Goal: Task Accomplishment & Management: Use online tool/utility

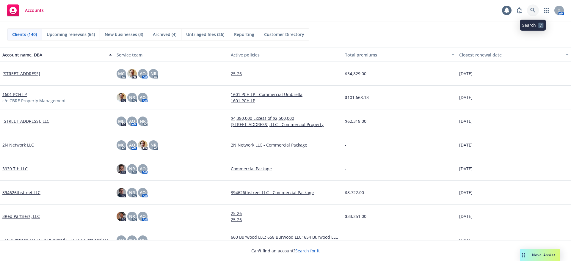
click at [533, 16] on link at bounding box center [533, 10] width 12 height 12
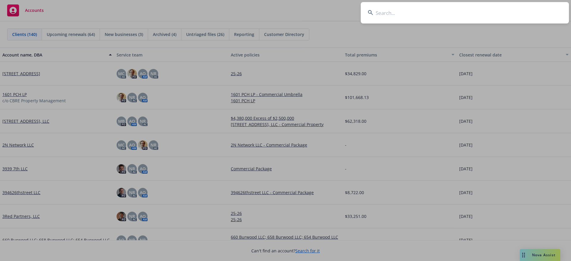
click at [531, 15] on input at bounding box center [465, 12] width 208 height 21
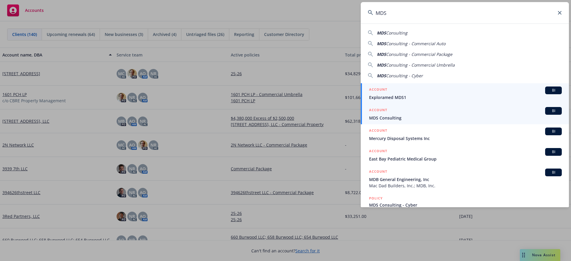
type input "MDS"
click at [397, 117] on span "MDS Consulting" at bounding box center [465, 118] width 193 height 6
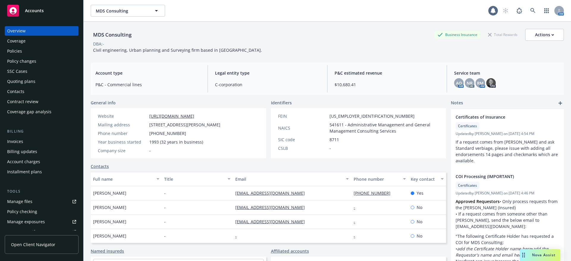
click at [30, 203] on div "Manage files" at bounding box center [19, 202] width 25 height 10
click at [29, 85] on div "Quoting plans" at bounding box center [21, 82] width 28 height 10
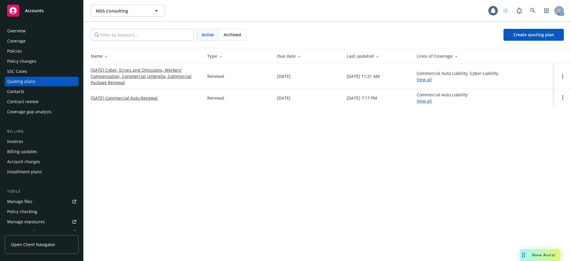
click at [109, 78] on link "10/01/25 Cyber, Errors and Omissions, Workers' Compensation, Commercial Umbrell…" at bounding box center [144, 76] width 107 height 19
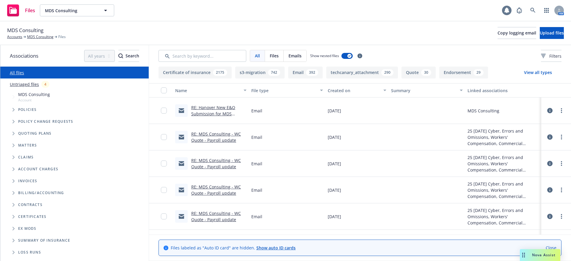
click at [507, 14] on div at bounding box center [507, 11] width 10 height 10
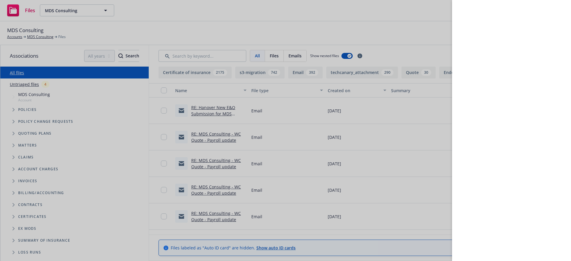
click at [424, 42] on div at bounding box center [285, 130] width 571 height 261
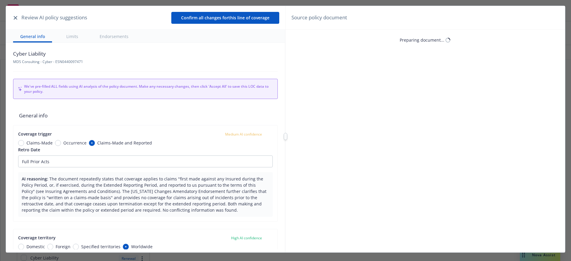
click at [17, 17] on icon "button" at bounding box center [16, 18] width 4 height 4
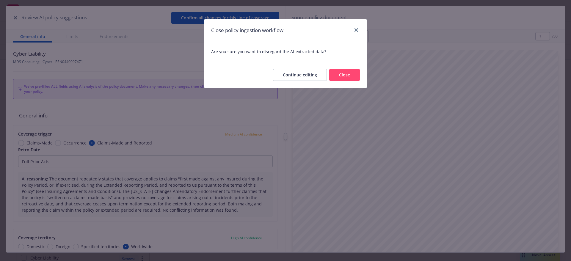
click at [345, 76] on button "Close" at bounding box center [344, 75] width 31 height 12
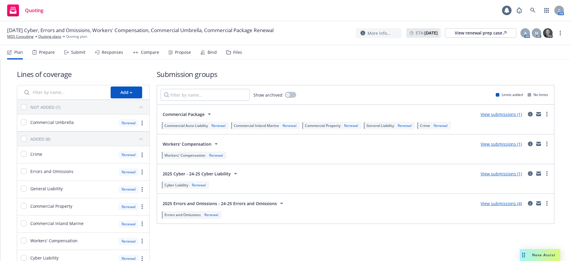
click at [177, 54] on div "Propose" at bounding box center [183, 52] width 16 height 5
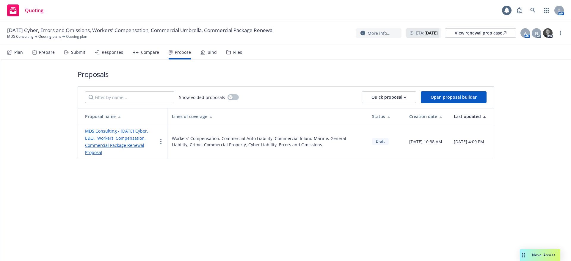
click at [105, 144] on link "MDS Consulting - 10/1/2025 Cyber, E&O, Workers' Compensation, Commercial Packag…" at bounding box center [116, 141] width 63 height 27
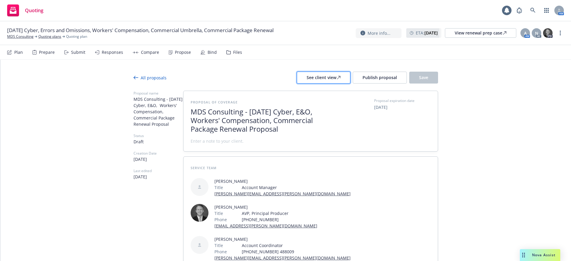
click at [318, 79] on div "See client view" at bounding box center [323, 77] width 34 height 11
type textarea "x"
click at [531, 13] on icon at bounding box center [532, 10] width 5 height 5
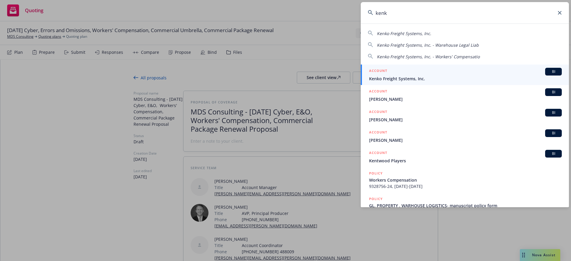
type input "kenk"
click at [465, 76] on span "Kenko Freight Systems, Inc." at bounding box center [465, 79] width 193 height 6
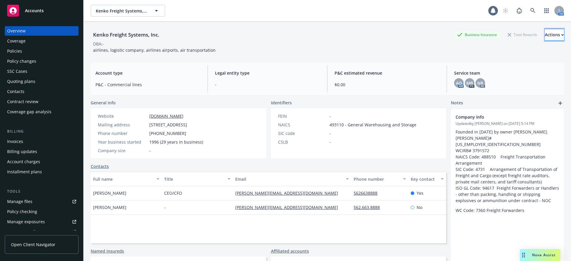
click at [545, 36] on div "Actions" at bounding box center [554, 34] width 19 height 11
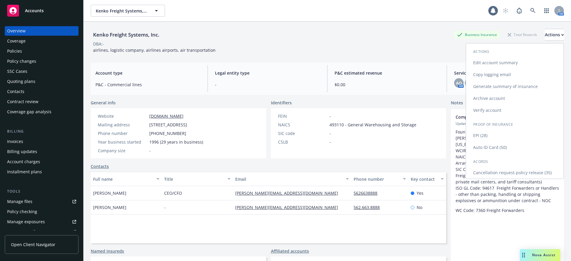
click at [510, 68] on link "Edit account summary" at bounding box center [515, 63] width 98 height 12
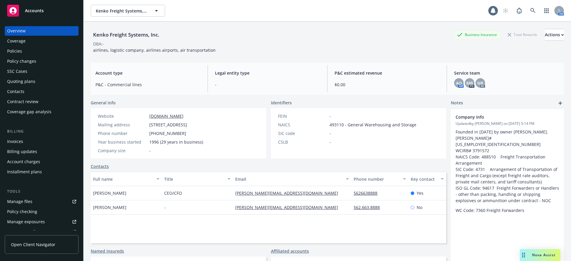
select select "US"
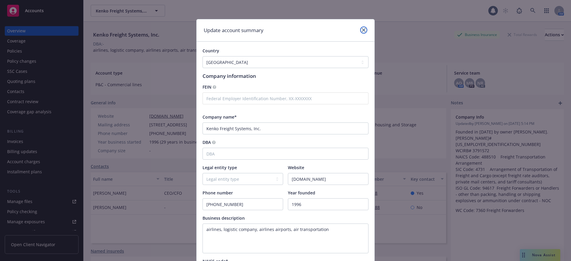
click at [362, 30] on icon "close" at bounding box center [364, 30] width 4 height 4
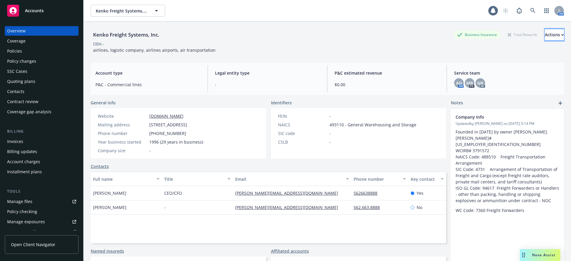
click at [545, 34] on button "Actions" at bounding box center [554, 35] width 19 height 12
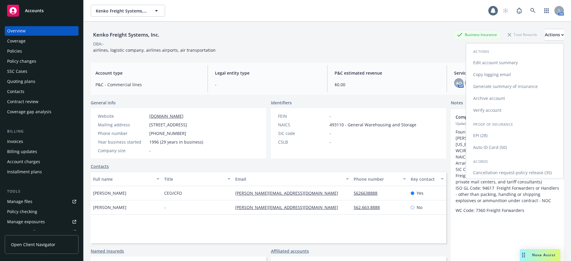
click at [496, 76] on link "Copy logging email" at bounding box center [515, 75] width 98 height 12
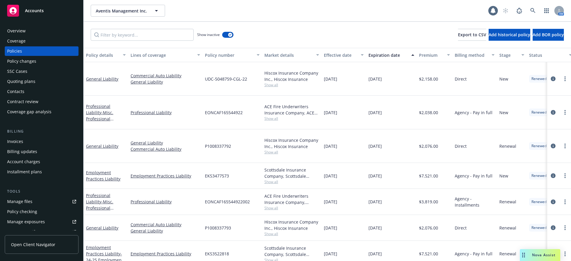
click at [377, 32] on div "Show inactive Export to CSV Add historical policy Add BOR policy" at bounding box center [327, 35] width 487 height 26
click at [530, 9] on icon at bounding box center [532, 10] width 5 height 5
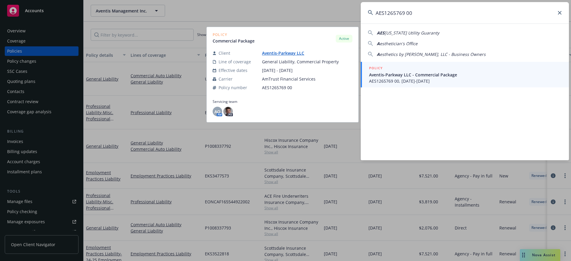
type input "AES1265769 00"
click at [430, 78] on span "AES1265769 00, 07/11/2025-07/11/2026" at bounding box center [465, 81] width 193 height 6
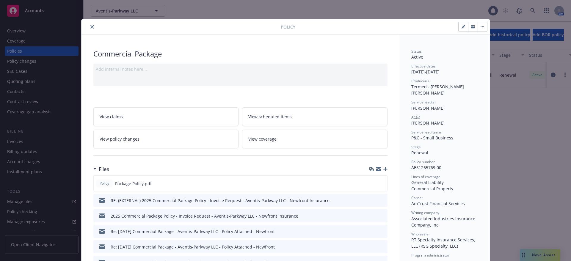
click at [90, 27] on icon "close" at bounding box center [92, 27] width 4 height 4
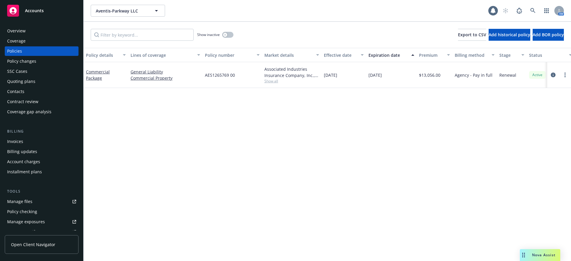
click at [58, 31] on div "Overview" at bounding box center [41, 31] width 69 height 10
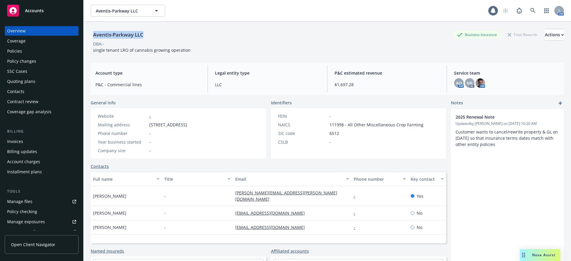
drag, startPoint x: 153, startPoint y: 40, endPoint x: 91, endPoint y: 38, distance: 61.6
click at [91, 38] on div "Aventis-Parkway LLC Business Insurance Total Rewards Actions" at bounding box center [327, 35] width 473 height 12
copy div "Aventis-Parkway LLC"
click at [342, 45] on div "DBA: -" at bounding box center [327, 44] width 473 height 6
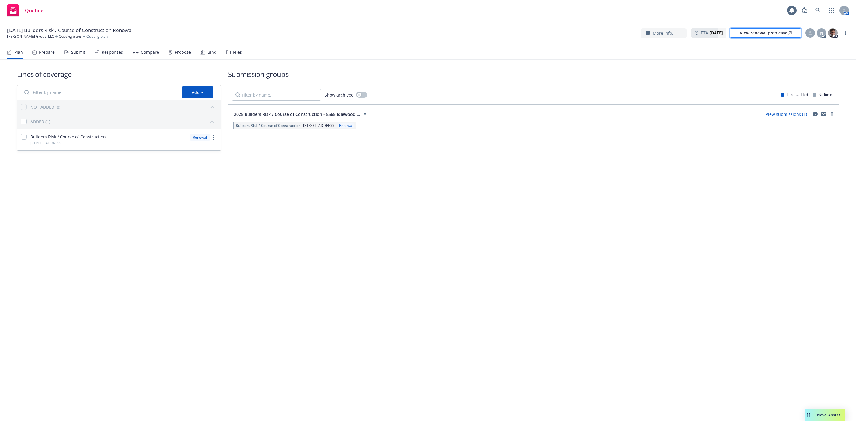
click at [755, 35] on div "View renewal prep case" at bounding box center [766, 33] width 52 height 9
click at [818, 10] on icon at bounding box center [817, 10] width 5 height 5
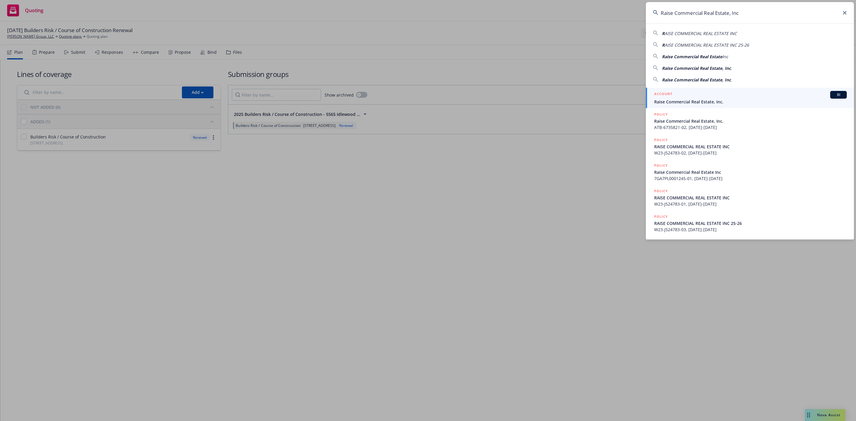
type input "Raise Commercial Real Estate, Inc"
click at [682, 97] on div "ACCOUNT BI" at bounding box center [750, 95] width 193 height 8
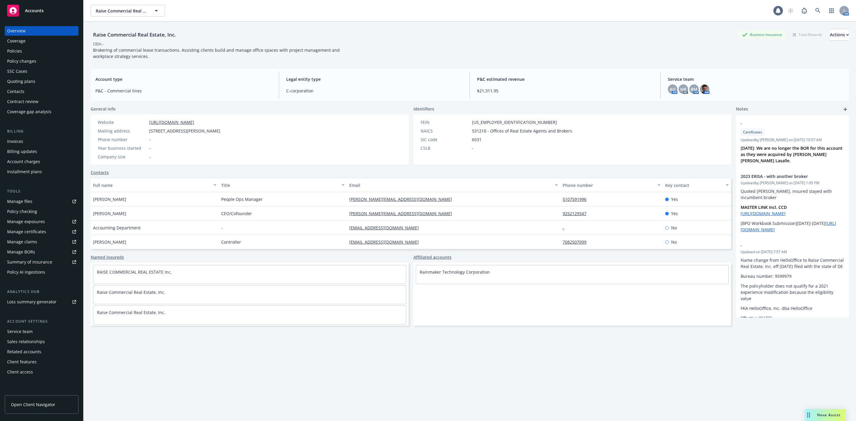
click at [25, 48] on div "Policies" at bounding box center [41, 51] width 69 height 10
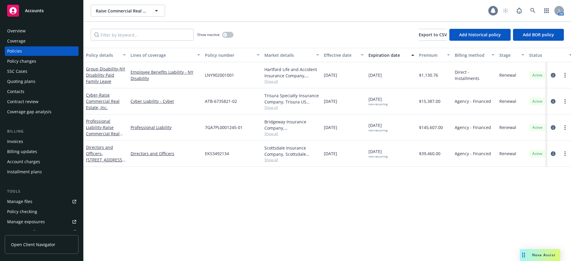
click at [491, 10] on icon at bounding box center [493, 10] width 5 height 5
click at [529, 250] on div "Nova Assist" at bounding box center [540, 255] width 40 height 12
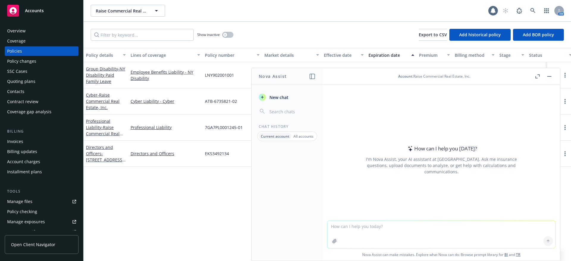
click at [434, 222] on textarea at bounding box center [441, 234] width 228 height 27
paste textarea "[STREET_ADDRESS]"
type textarea "Hi Nova - Are you able to provide the COPE info for this address: [STREET_ADDRE…"
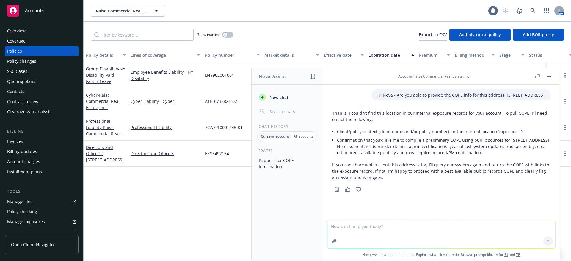
click at [548, 76] on rect "button" at bounding box center [549, 76] width 4 height 1
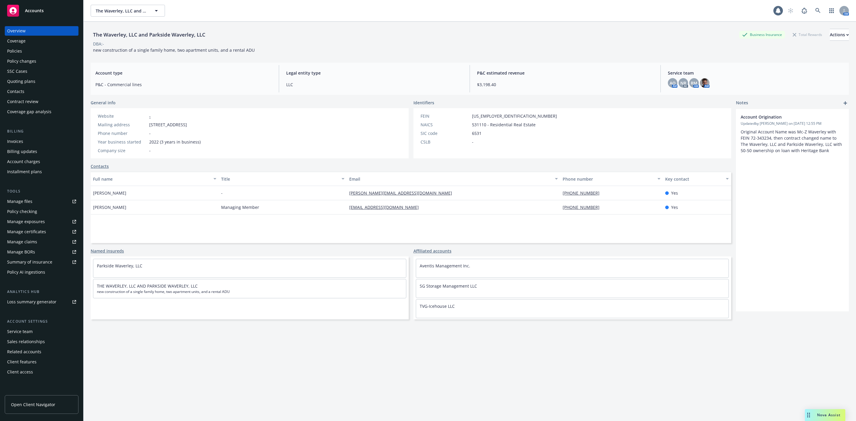
click at [22, 50] on div "Policies" at bounding box center [41, 51] width 69 height 10
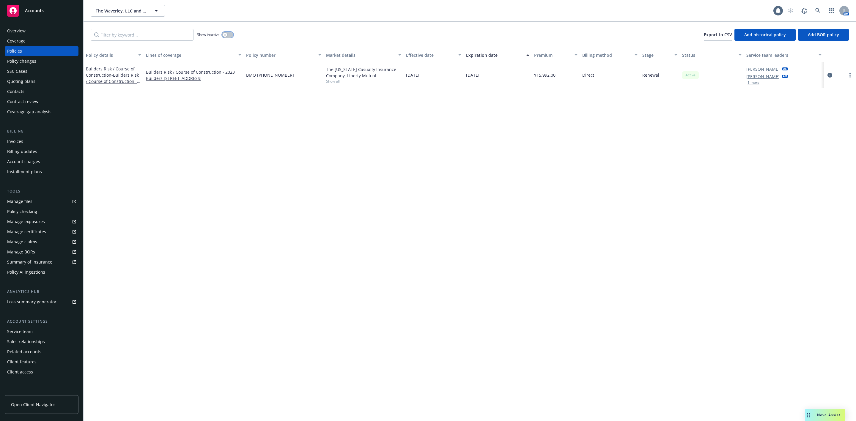
click at [229, 33] on button "button" at bounding box center [227, 35] width 11 height 6
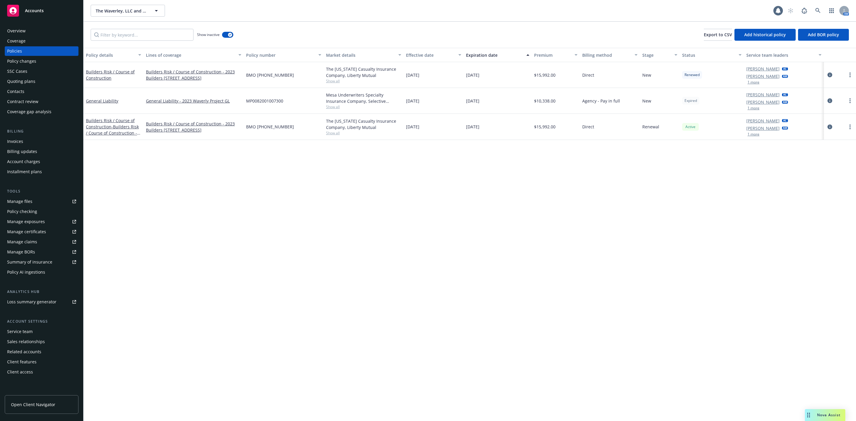
click at [28, 197] on div "Manage files" at bounding box center [19, 202] width 25 height 10
click at [818, 414] on span "Nova Assist" at bounding box center [828, 415] width 23 height 5
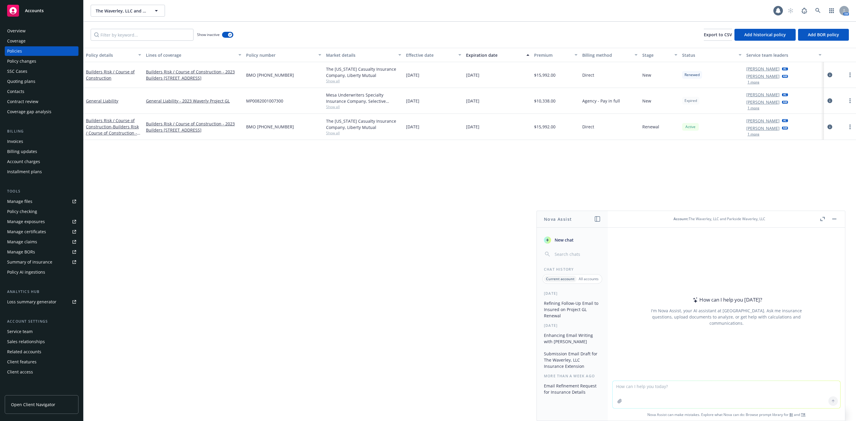
click at [651, 386] on textarea at bounding box center [727, 394] width 228 height 27
paste textarea "Hi Zach & Jolene – Since this is a newly completed condo property and previousl…"
type textarea "Hi Nova - Please refine email to insured: Hi Zach & Jolene – Since this is a ne…"
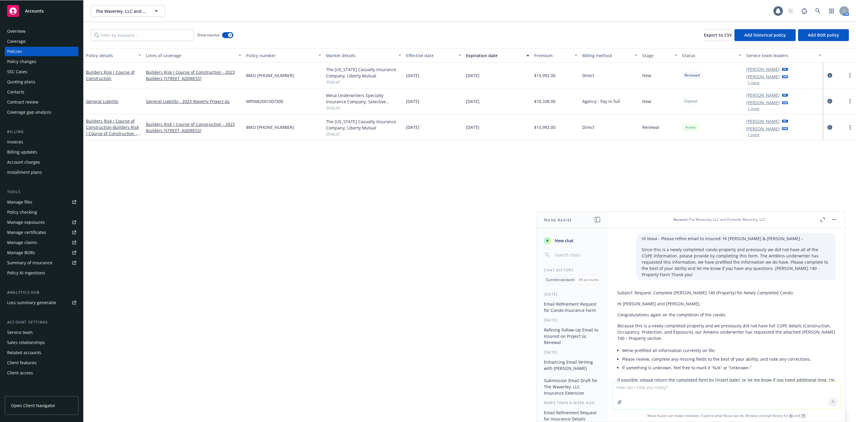
scroll to position [45, 0]
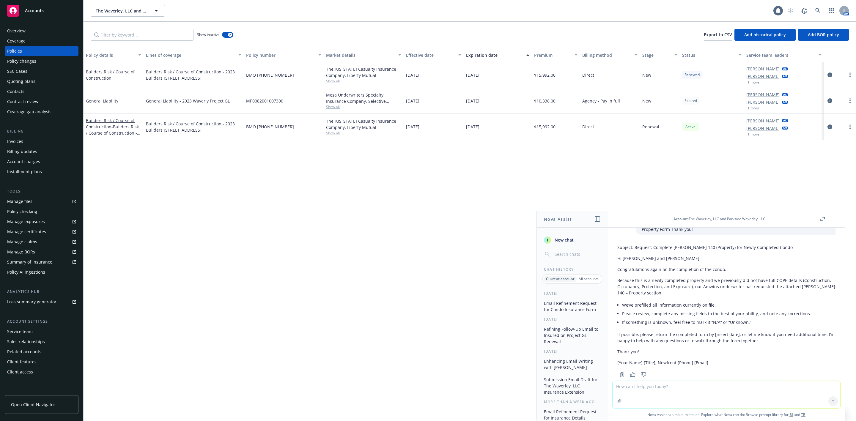
drag, startPoint x: 638, startPoint y: 387, endPoint x: 639, endPoint y: 381, distance: 6.4
click at [639, 382] on textarea at bounding box center [727, 394] width 228 height 27
type textarea "R"
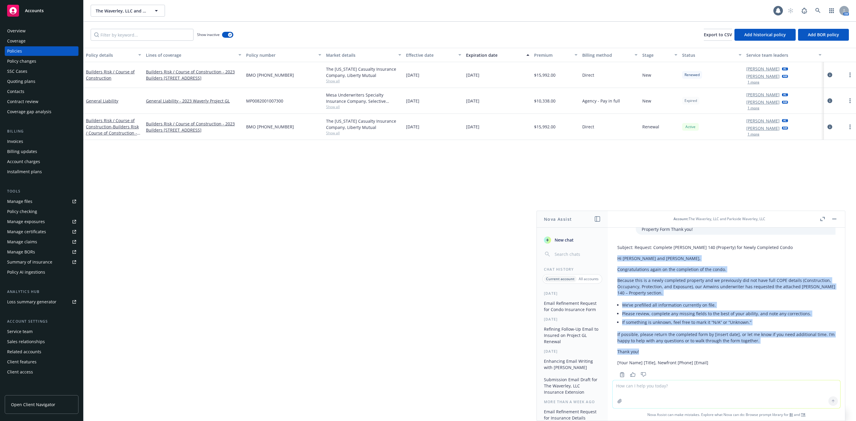
drag, startPoint x: 643, startPoint y: 342, endPoint x: 616, endPoint y: 254, distance: 92.3
click at [616, 254] on div "Subject: Request: Complete ACORD 140 (Property) for Newly Completed Condo Hi Za…" at bounding box center [727, 310] width 228 height 137
copy div "Hi Zach and Jolene, Congratulations again on the completion of the condo. Becau…"
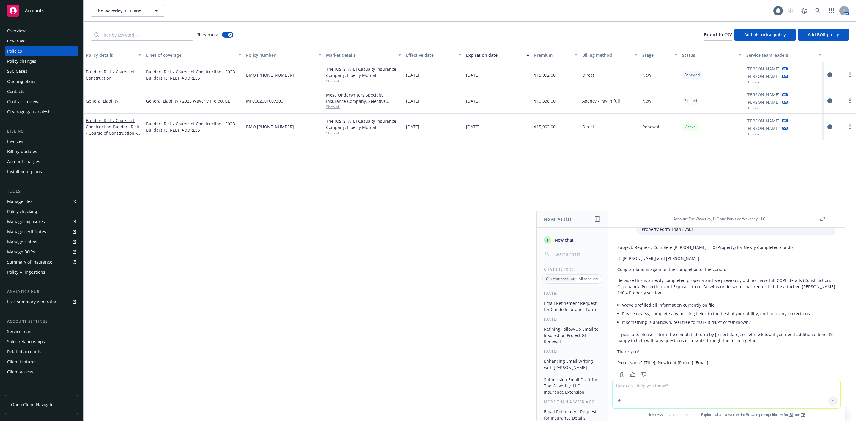
click at [357, 337] on div "Policy details Lines of coverage Policy number Market details Effective date Ex…" at bounding box center [470, 234] width 773 height 373
click at [25, 29] on div "Overview" at bounding box center [16, 31] width 18 height 10
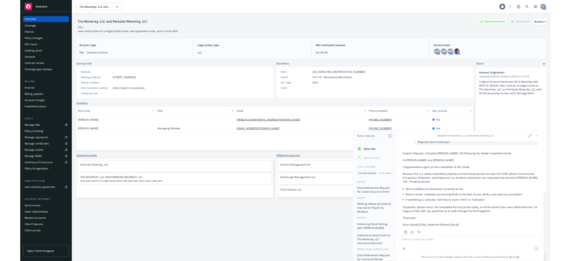
scroll to position [45, 0]
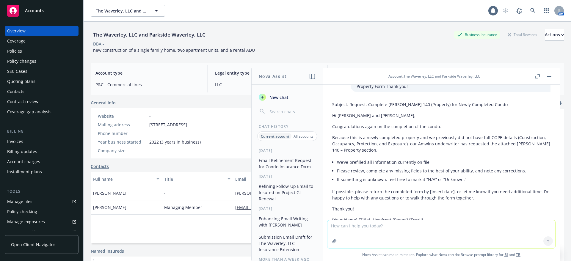
click at [547, 77] on button "button" at bounding box center [549, 76] width 7 height 7
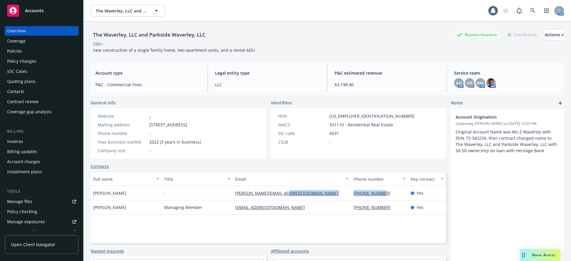
drag, startPoint x: 380, startPoint y: 192, endPoint x: 334, endPoint y: 199, distance: 46.3
click at [334, 199] on div "Jolene Lasaga - jolene@zachtrailer.com 650-804-1640 Yes" at bounding box center [268, 193] width 355 height 14
copy div "650-804-1640"
